Goal: Information Seeking & Learning: Learn about a topic

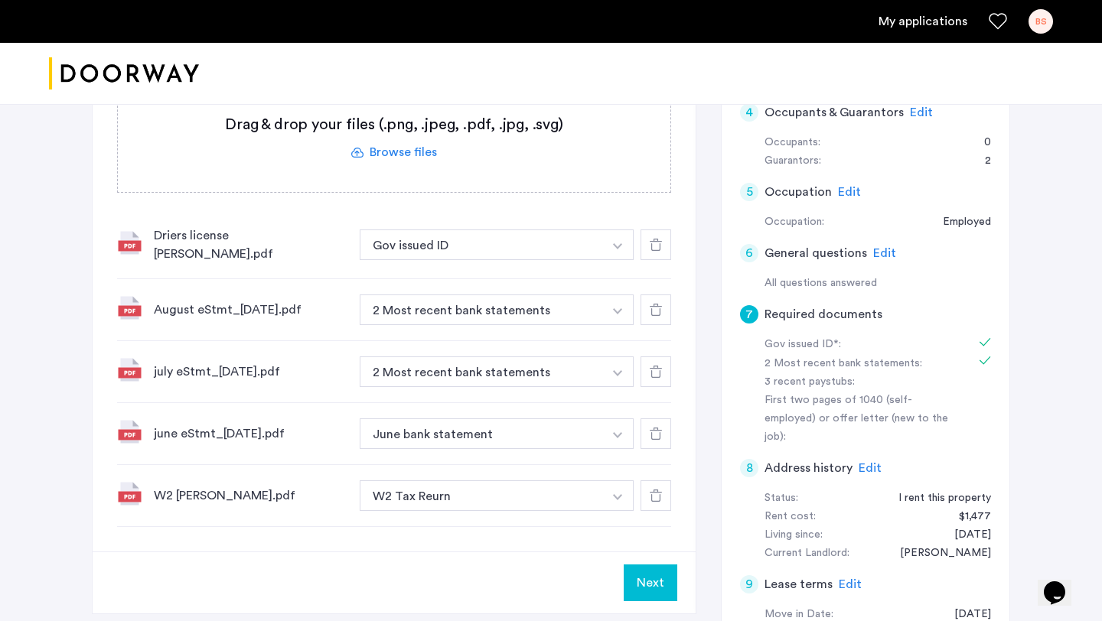
scroll to position [507, 0]
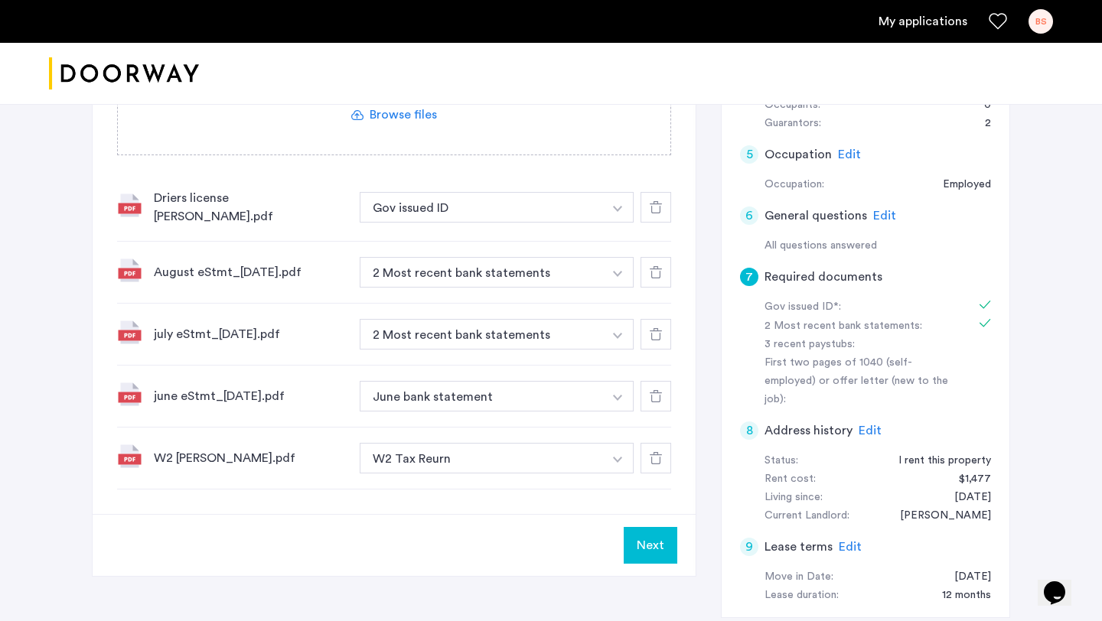
click at [827, 307] on div "Gov issued ID*:" at bounding box center [861, 307] width 193 height 18
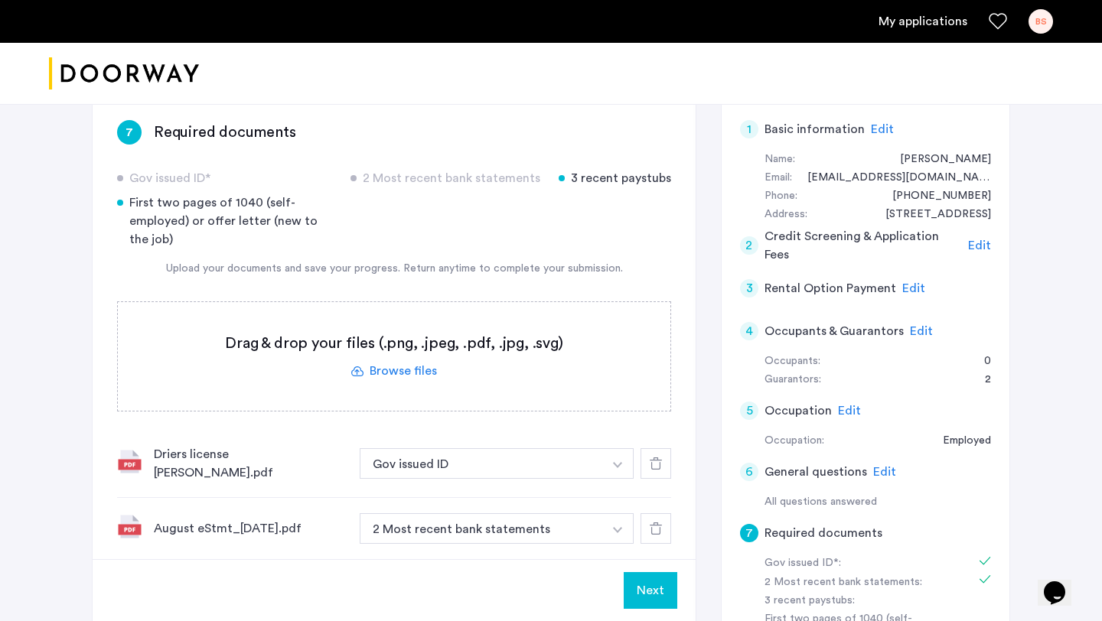
scroll to position [236, 0]
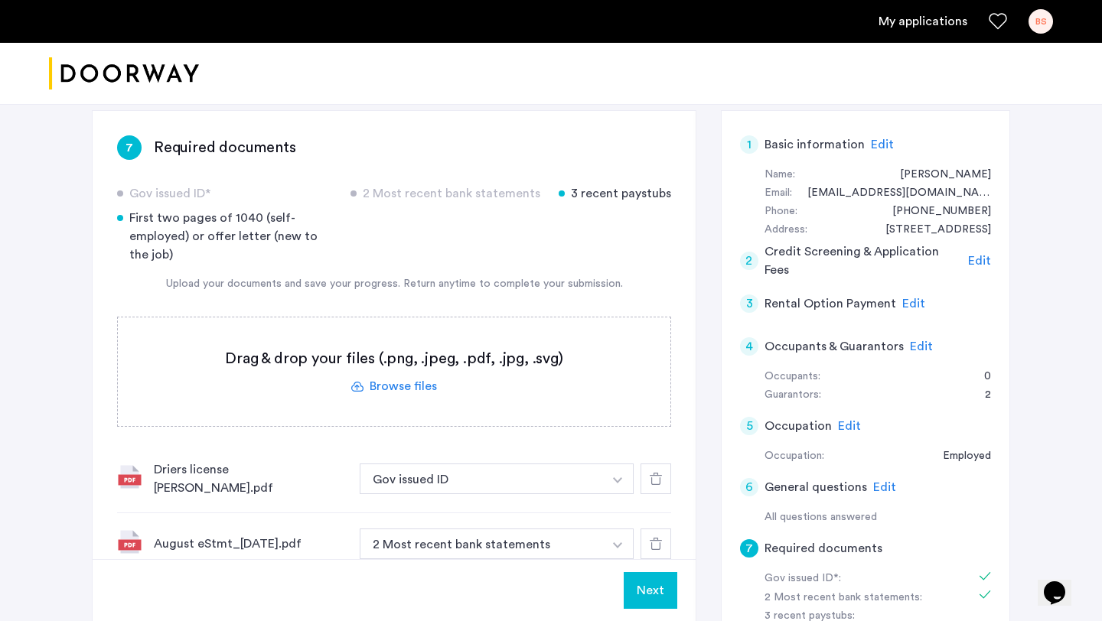
click at [387, 393] on label at bounding box center [394, 372] width 553 height 109
click at [0, 0] on input "file" at bounding box center [0, 0] width 0 height 0
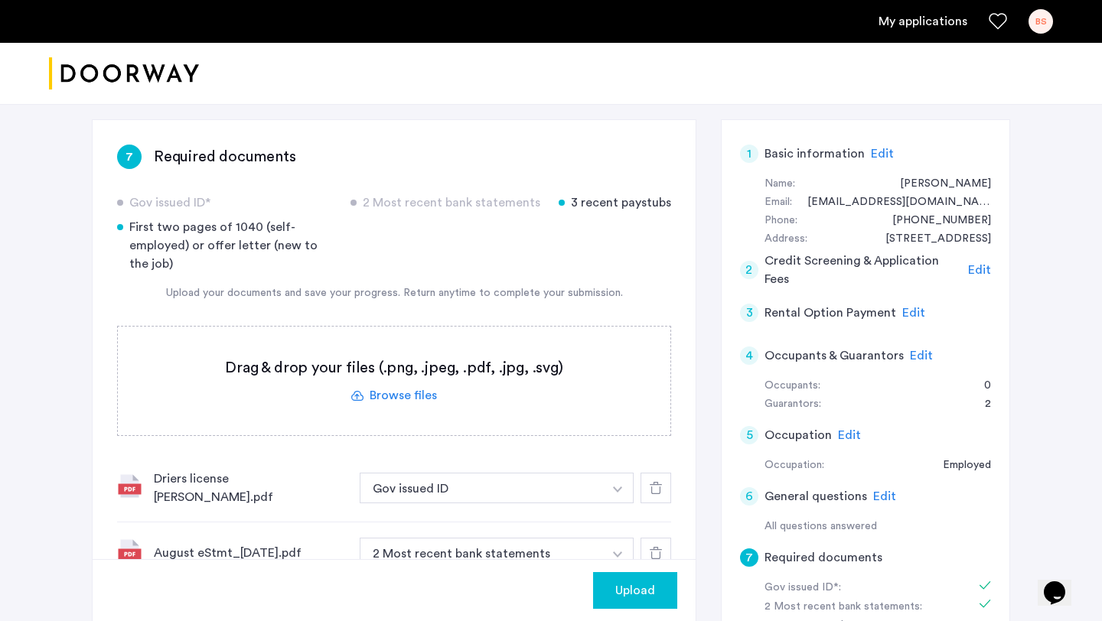
scroll to position [360, 0]
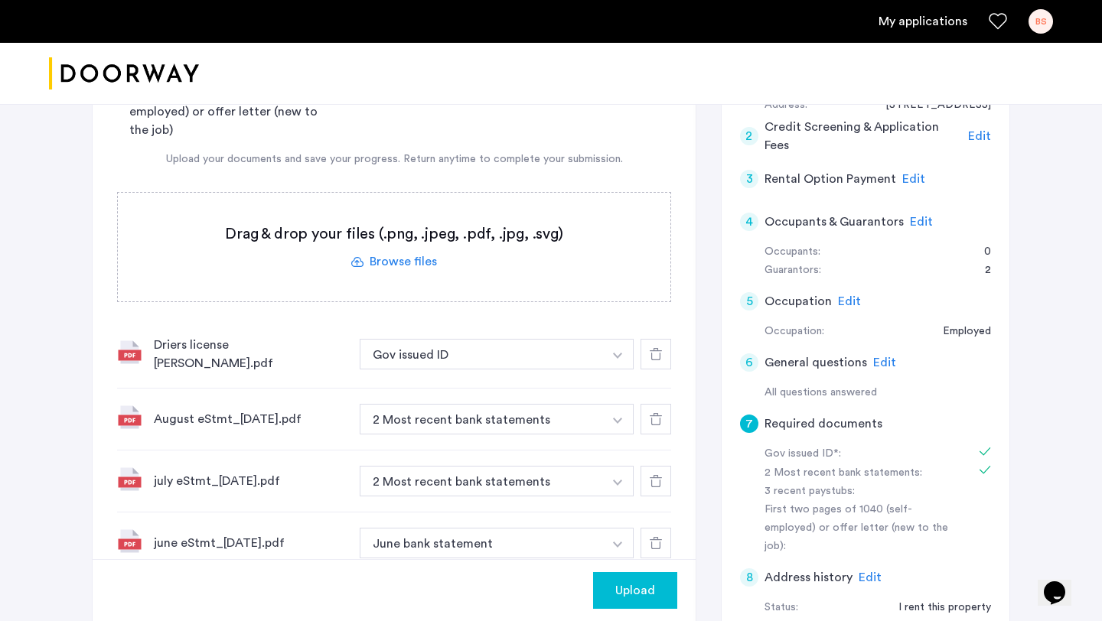
click at [396, 247] on label at bounding box center [394, 247] width 553 height 109
click at [0, 0] on input "file" at bounding box center [0, 0] width 0 height 0
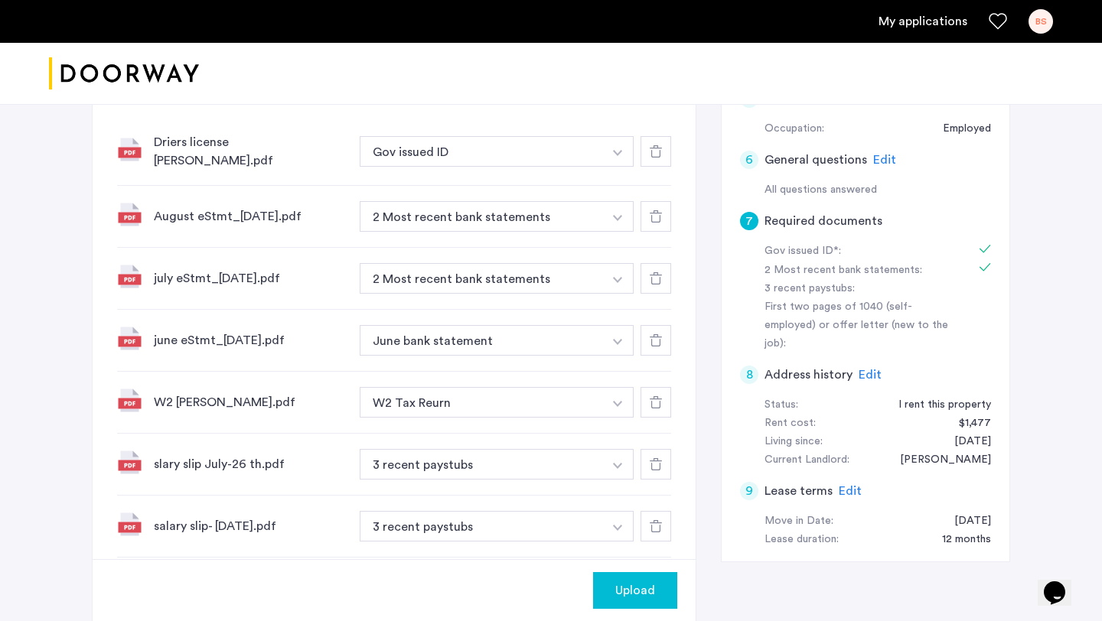
scroll to position [828, 0]
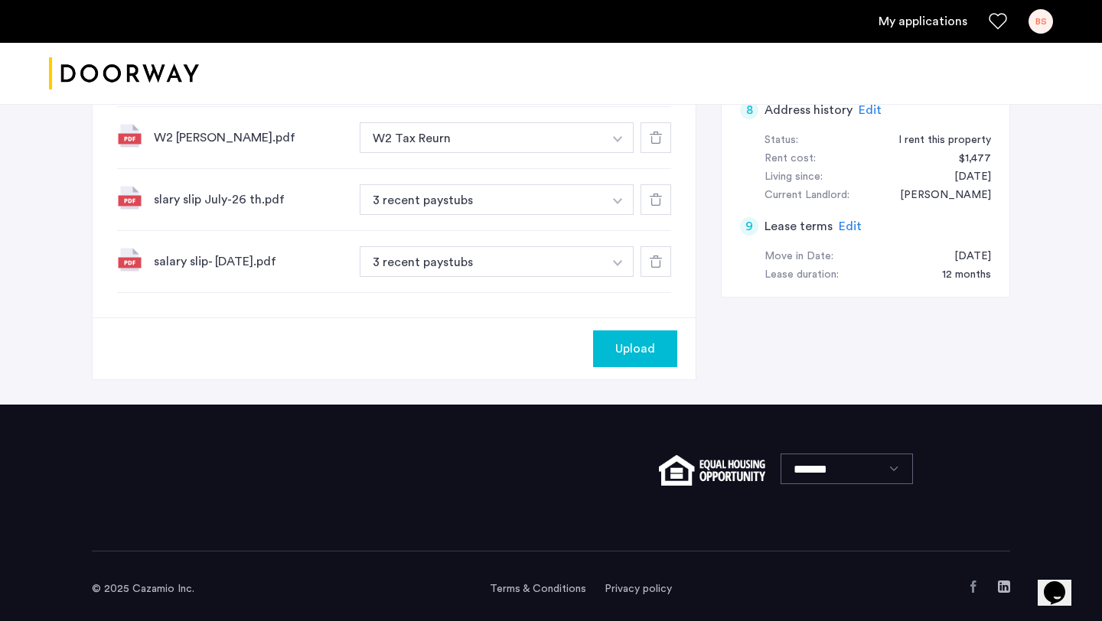
click at [621, 355] on button "Upload" at bounding box center [635, 349] width 84 height 37
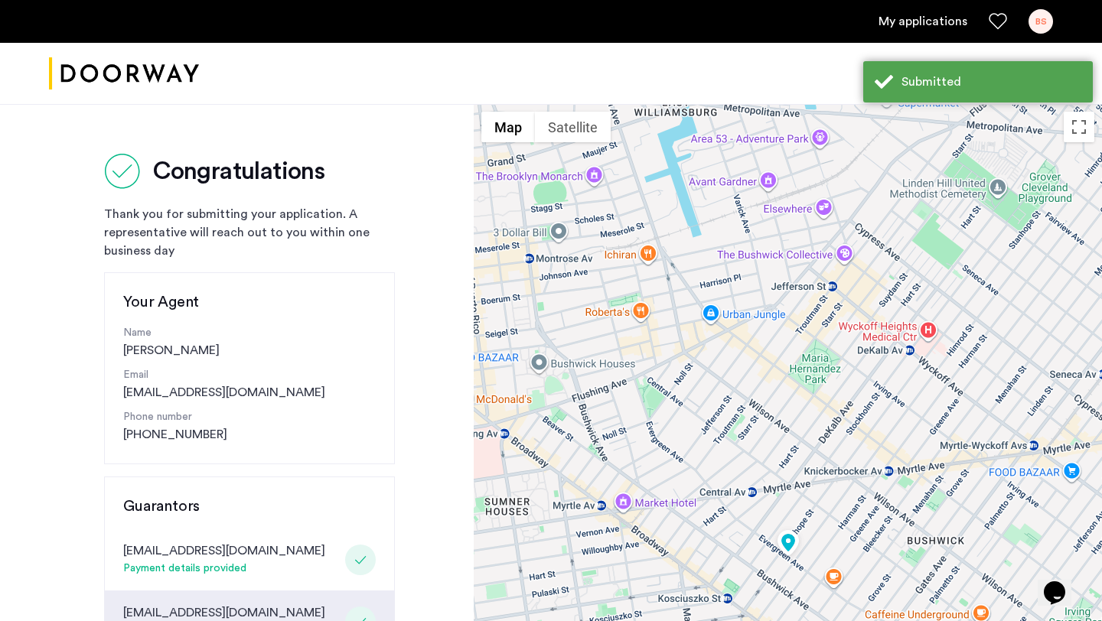
click at [904, 14] on link "My applications" at bounding box center [923, 21] width 89 height 18
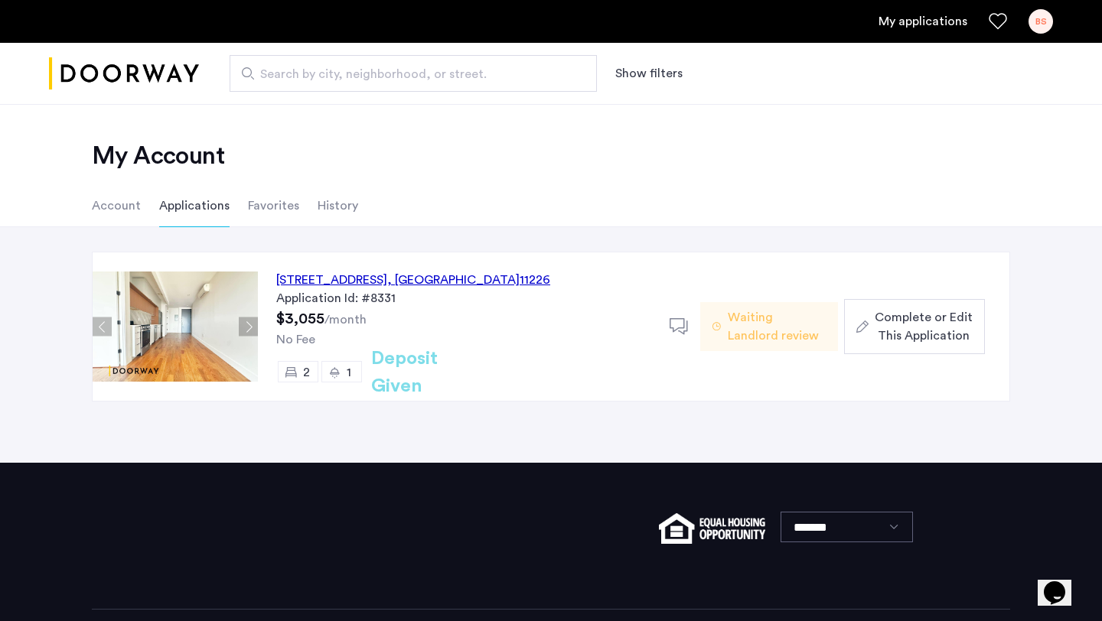
scroll to position [39, 0]
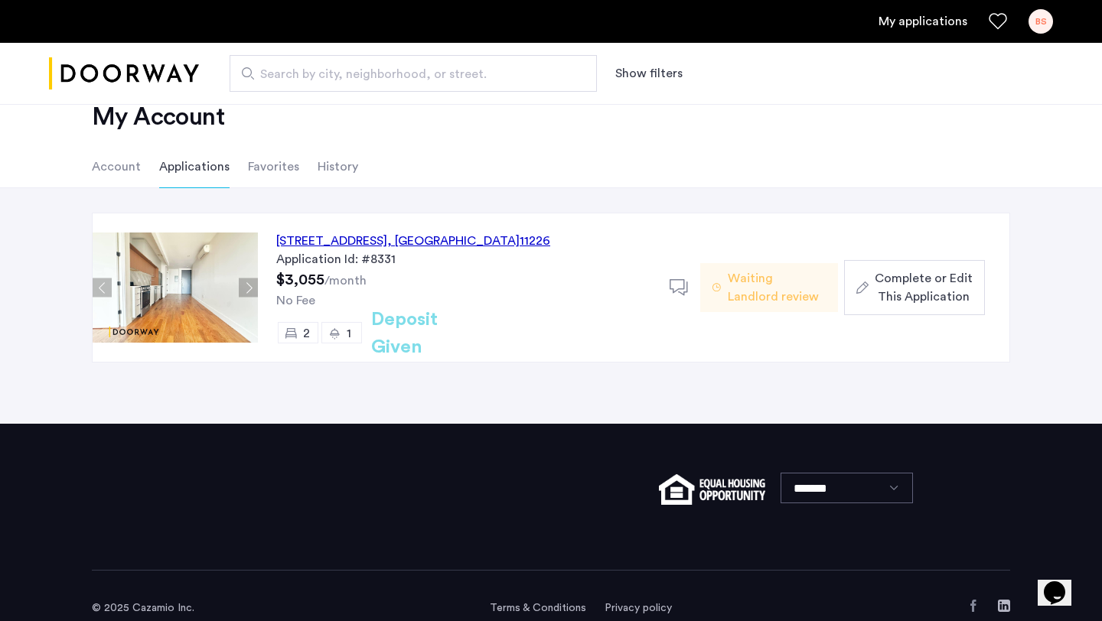
click at [921, 271] on span "Complete or Edit This Application" at bounding box center [924, 287] width 98 height 37
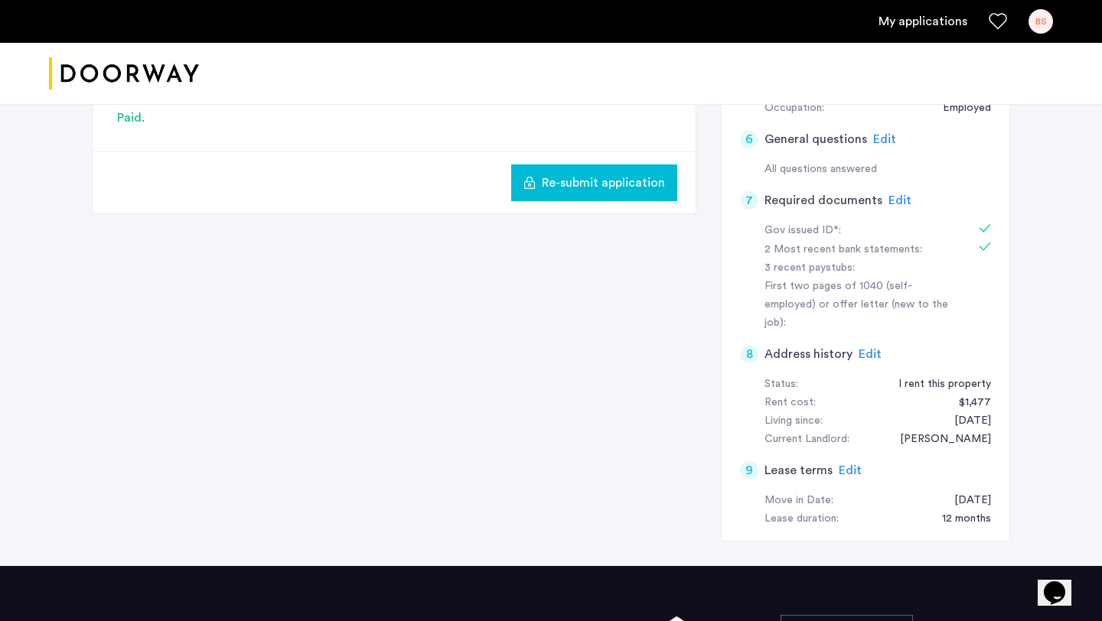
scroll to position [501, 0]
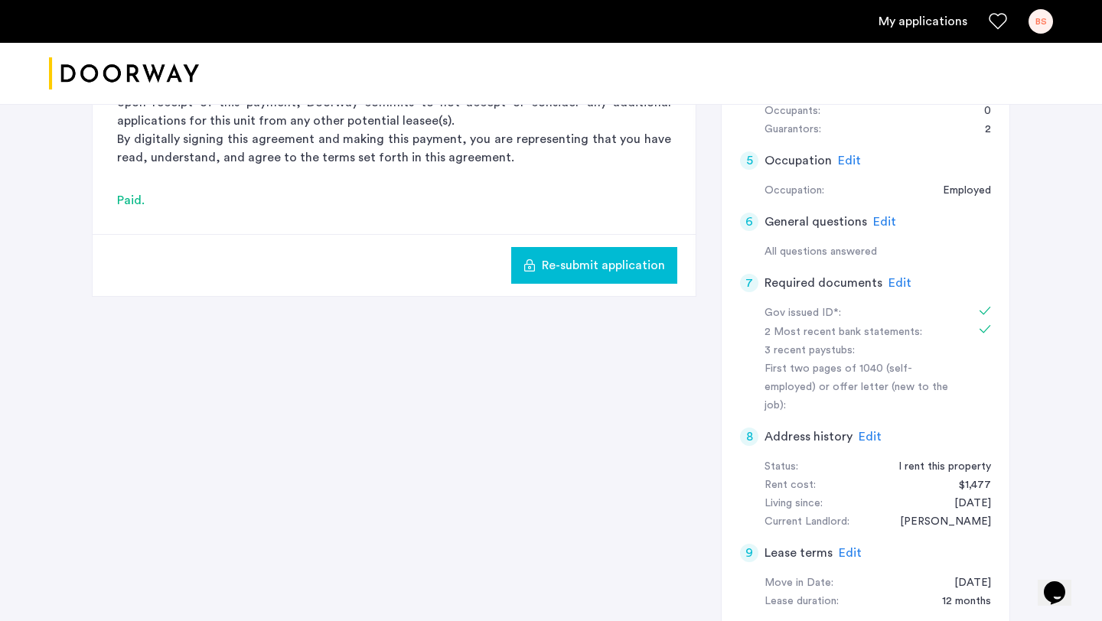
click at [905, 274] on div "Edit" at bounding box center [899, 283] width 23 height 18
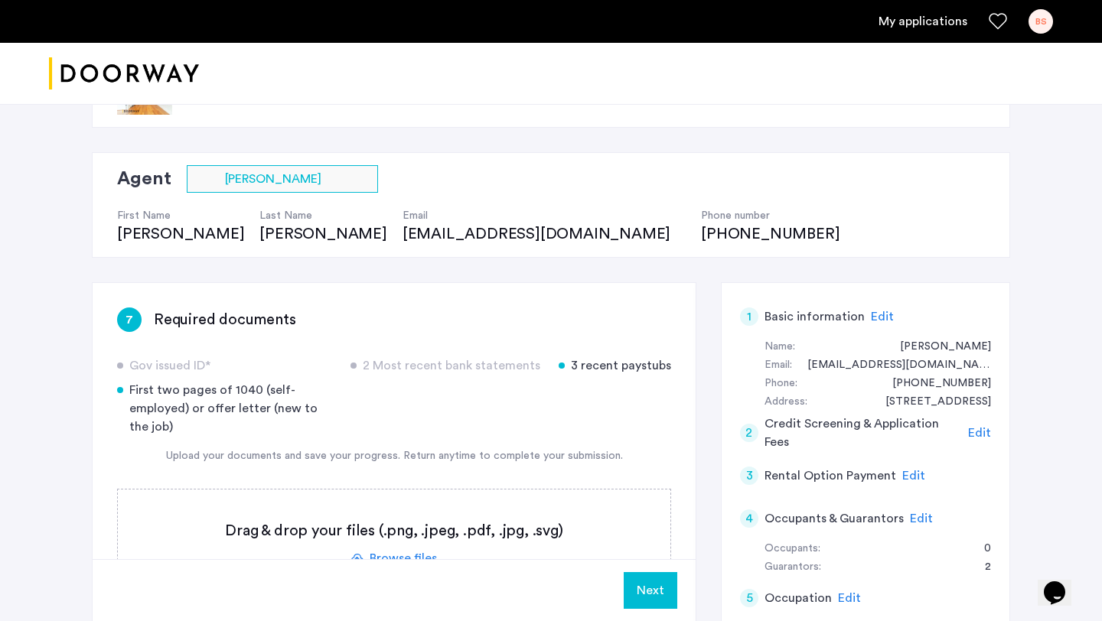
scroll to position [62, 0]
click at [650, 589] on button "Next" at bounding box center [651, 590] width 54 height 37
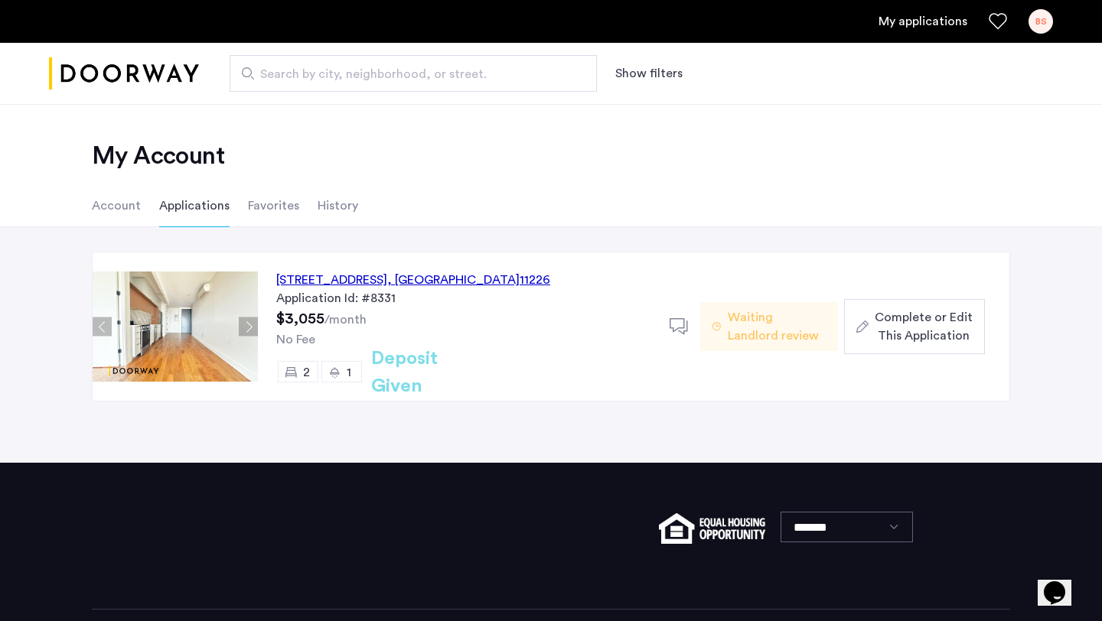
click at [344, 272] on div "250 Lenox Road, Unit 6A, Brooklyn , NY 11226" at bounding box center [413, 280] width 274 height 18
click at [340, 273] on div "250 Lenox Road, Unit 6A, Brooklyn , NY 11226" at bounding box center [413, 280] width 274 height 18
click at [331, 276] on div "250 Lenox Road, Unit 6A, Brooklyn , NY 11226" at bounding box center [413, 280] width 274 height 18
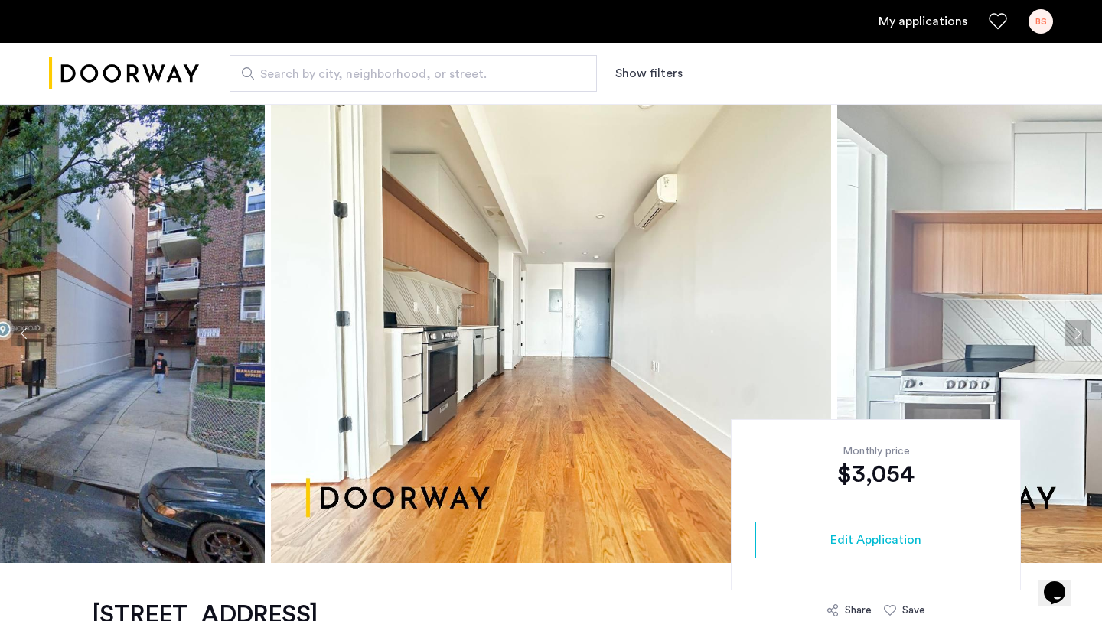
click at [382, 356] on img at bounding box center [551, 333] width 560 height 459
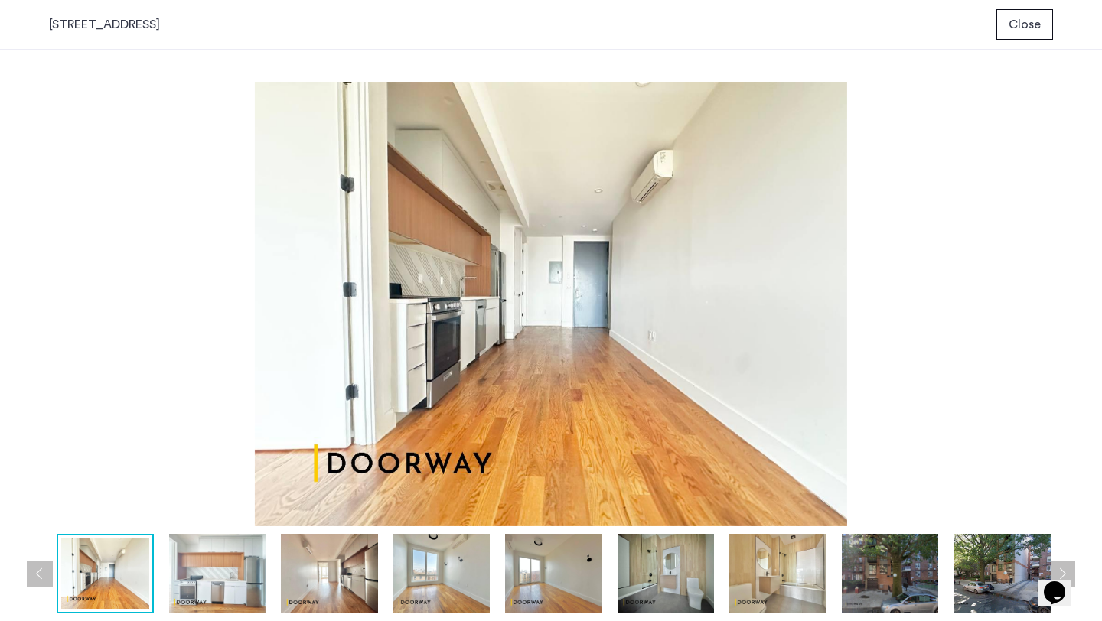
click at [380, 356] on img at bounding box center [551, 304] width 1004 height 445
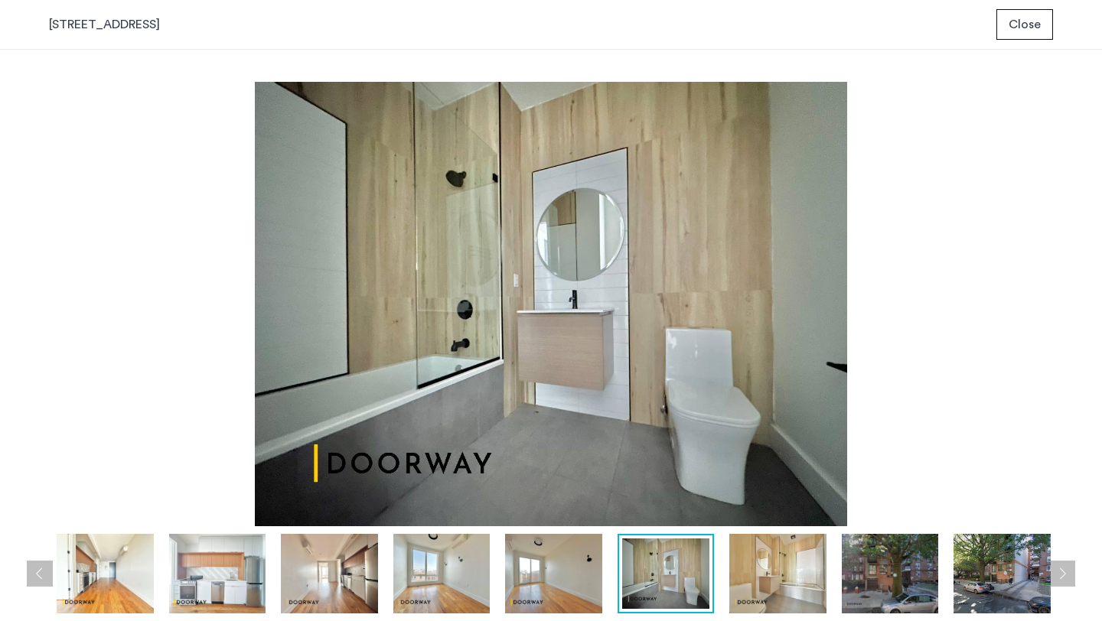
click at [1027, 32] on span "Close" at bounding box center [1025, 24] width 32 height 18
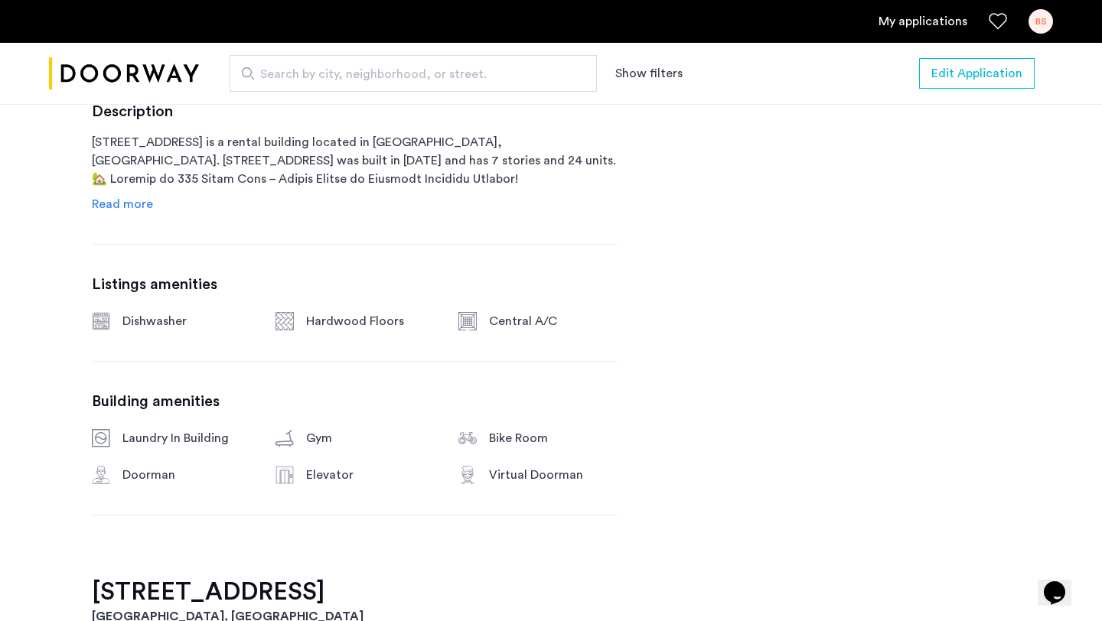
scroll to position [793, 0]
click at [133, 202] on span "Read more" at bounding box center [122, 203] width 61 height 12
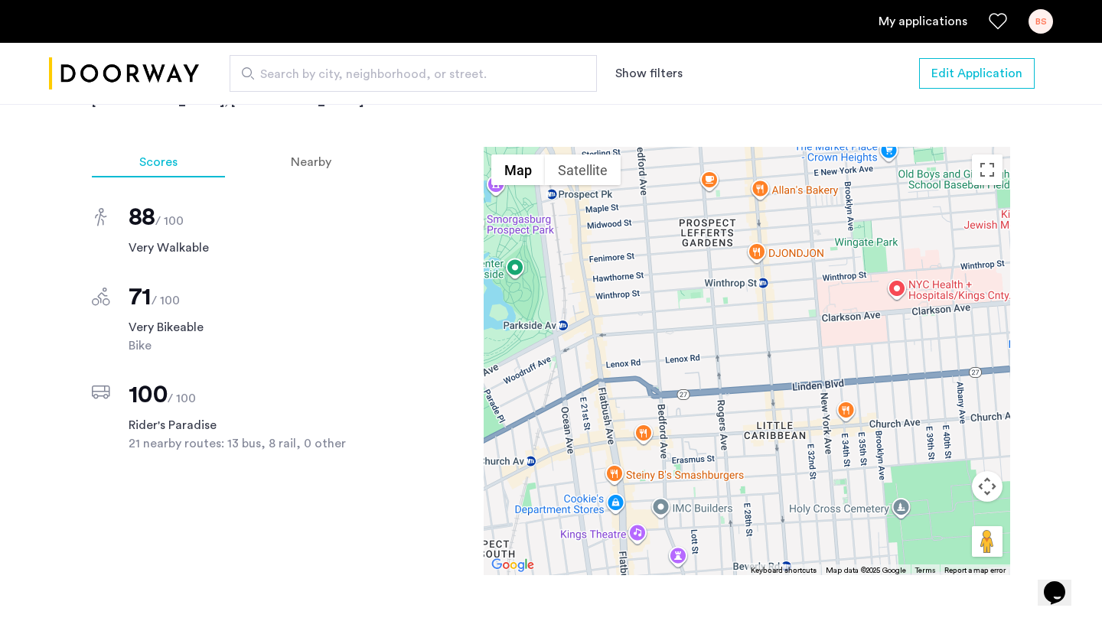
scroll to position [1749, 0]
click at [311, 155] on span "Nearby" at bounding box center [311, 161] width 41 height 12
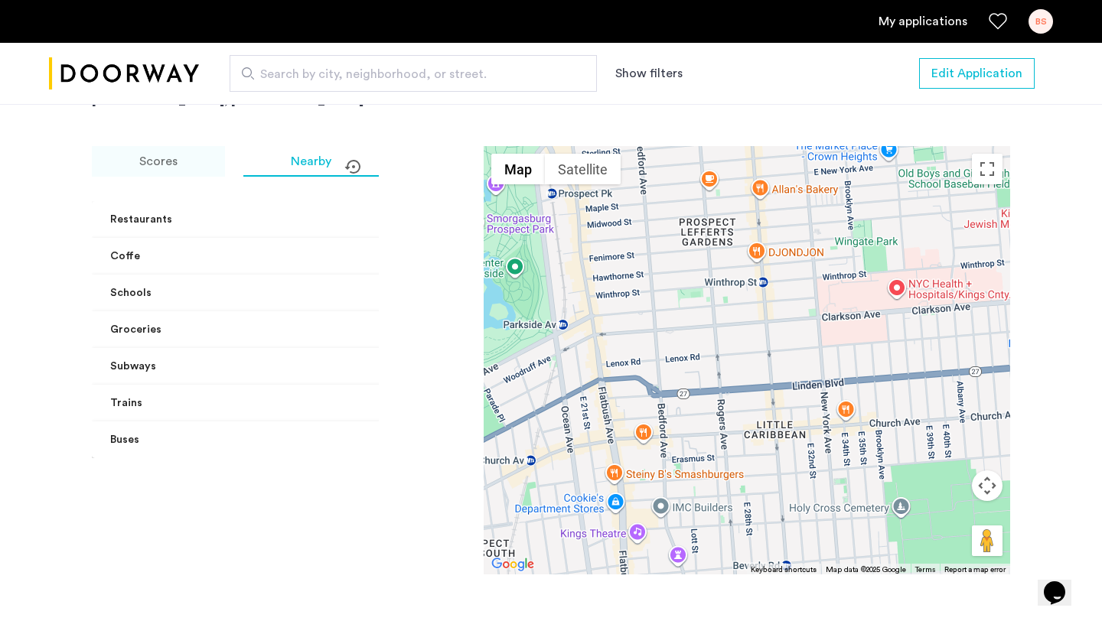
click at [221, 153] on div "Scores" at bounding box center [158, 161] width 133 height 31
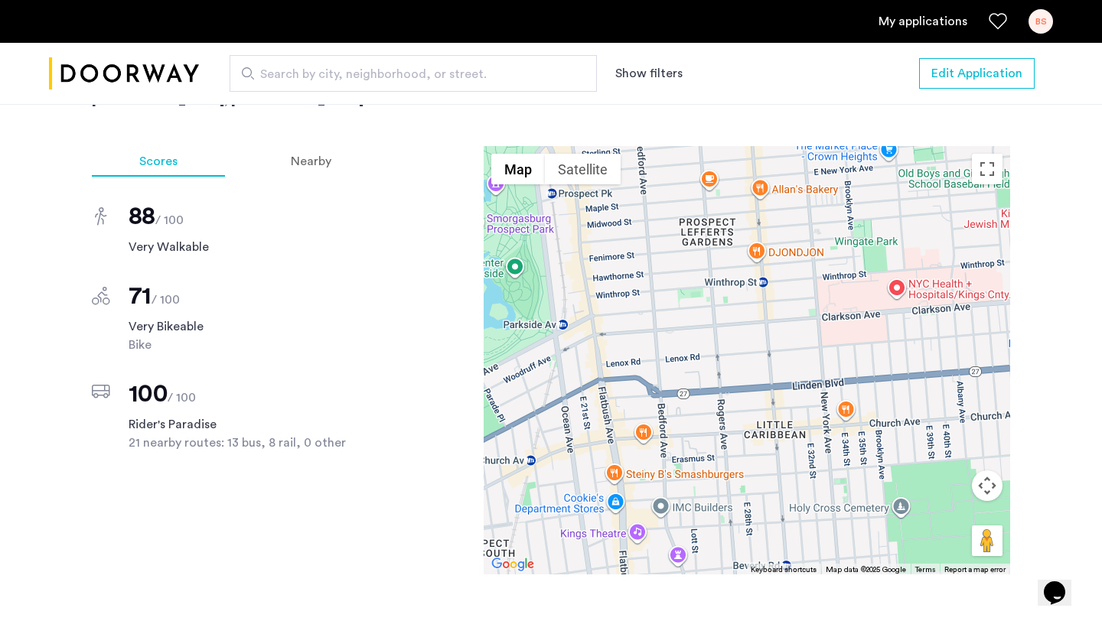
click at [554, 322] on div at bounding box center [747, 360] width 527 height 429
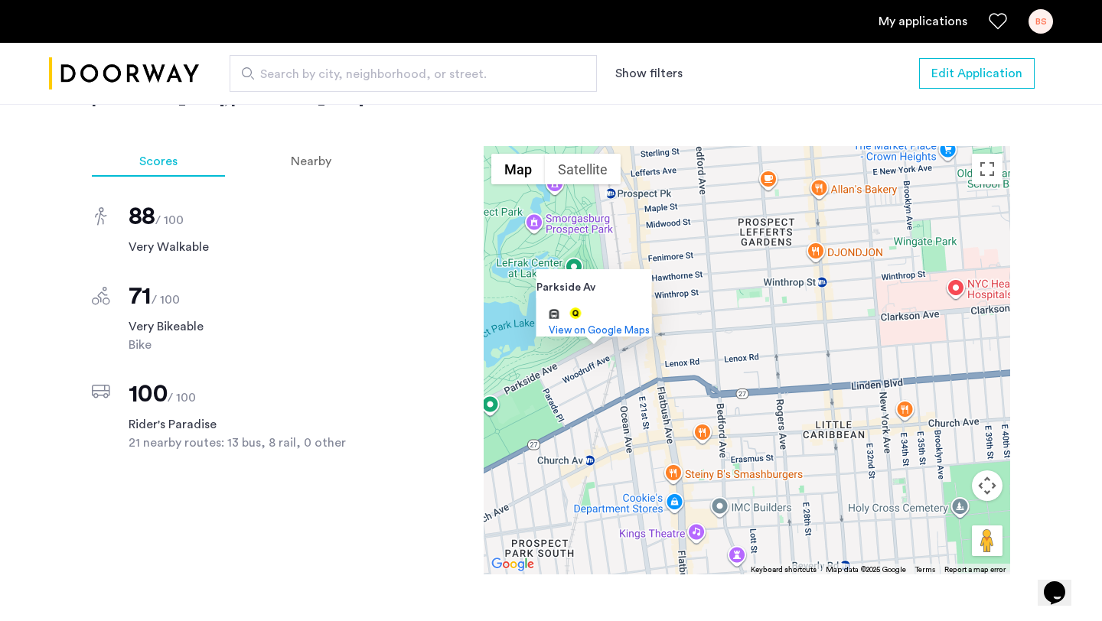
click at [611, 375] on div "Parkside Av Parkside Av and more. View on Google Maps" at bounding box center [747, 360] width 527 height 429
click at [821, 285] on div "Parkside Av Parkside Av and more. View on Google Maps" at bounding box center [747, 360] width 527 height 429
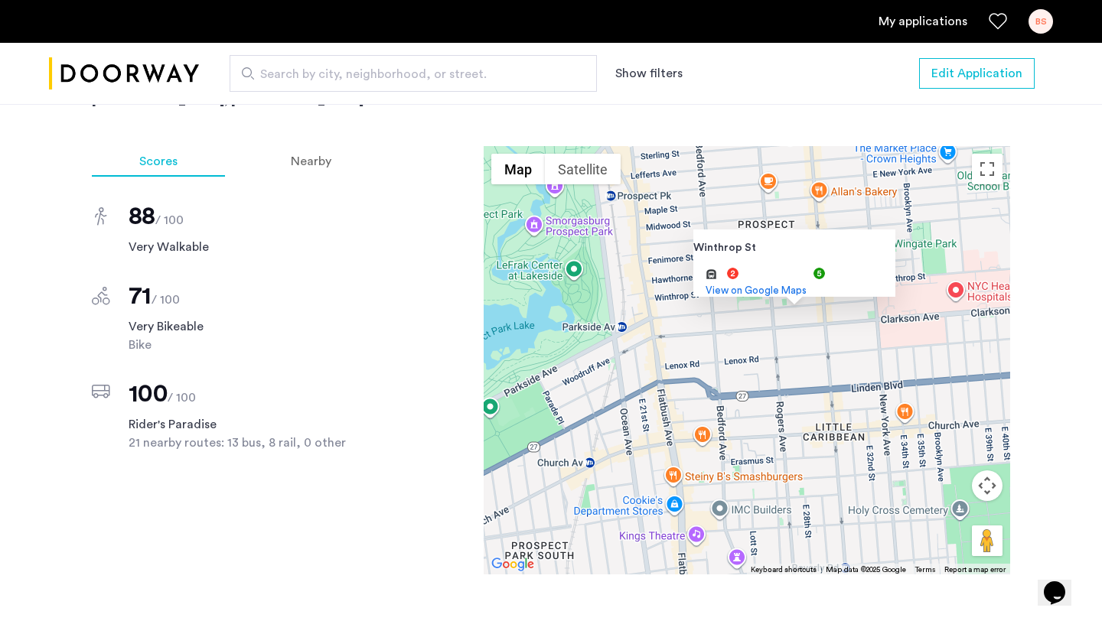
click at [796, 328] on div "Winthrop St Winthrop St and more. View on Google Maps" at bounding box center [747, 360] width 527 height 429
click at [635, 349] on div "Winthrop St Winthrop St and more. View on Google Maps" at bounding box center [747, 360] width 527 height 429
click at [719, 363] on div "Winthrop St Winthrop St and more. View on Google Maps" at bounding box center [747, 360] width 527 height 429
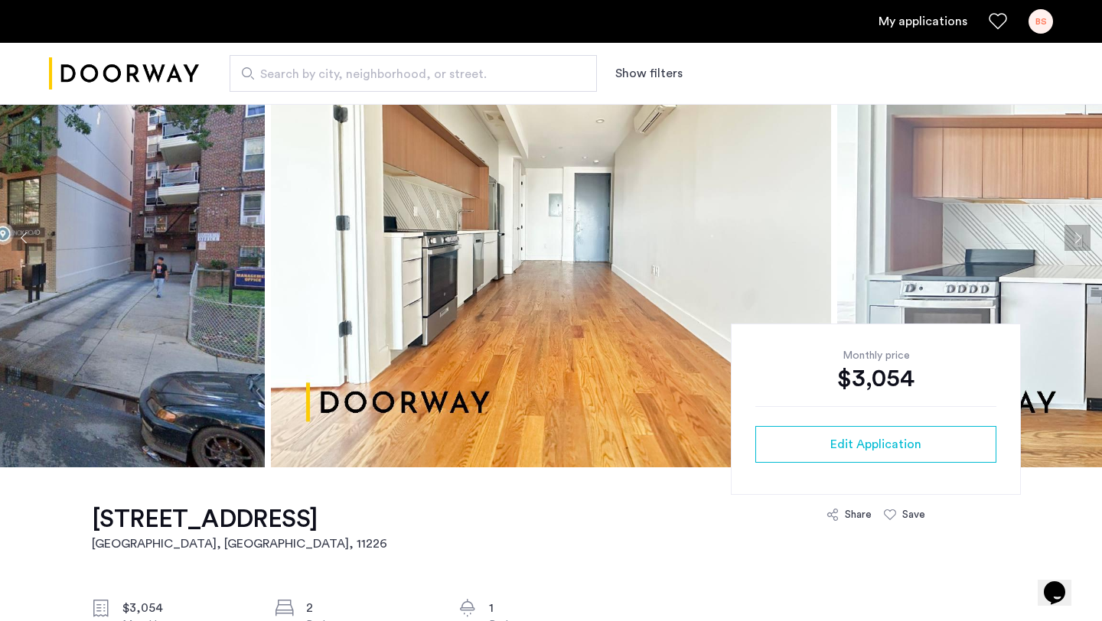
scroll to position [94, 0]
